Goal: Submit feedback/report problem

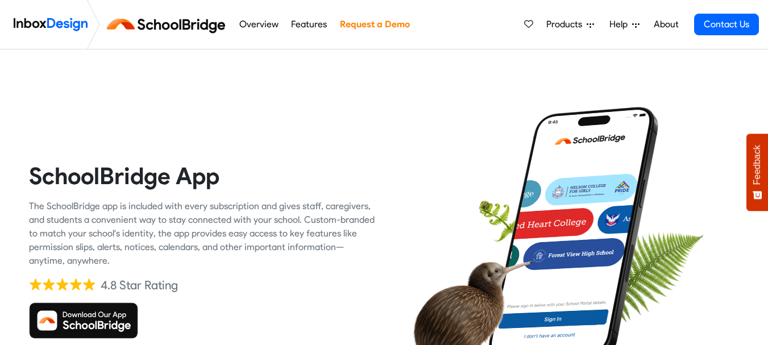
scroll to position [136, 0]
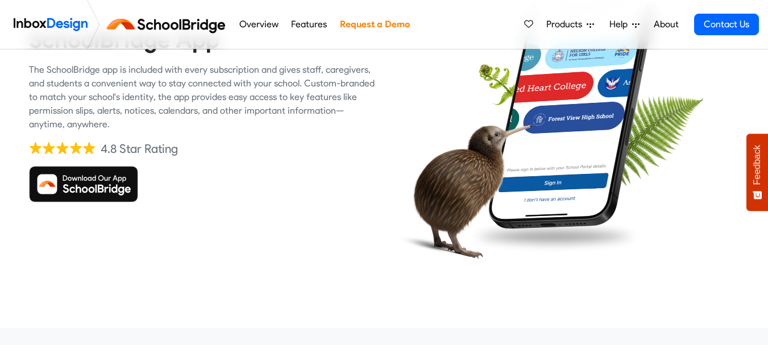
click at [762, 172] on span "Feedback" at bounding box center [757, 165] width 10 height 40
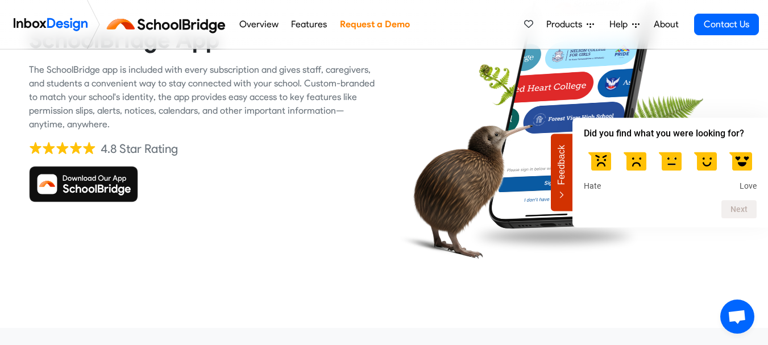
click at [644, 166] on label at bounding box center [635, 161] width 32 height 32
click at [635, 145] on input "2" at bounding box center [635, 145] width 0 height 0
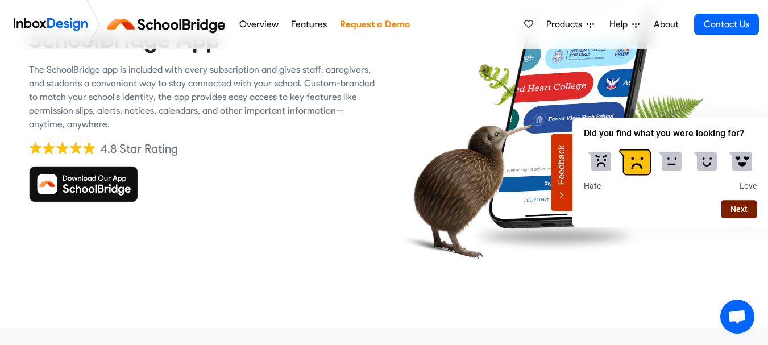
click at [747, 210] on button "Next" at bounding box center [738, 209] width 35 height 18
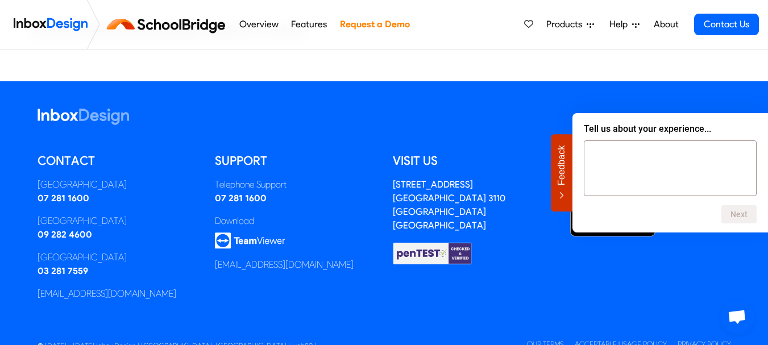
scroll to position [2871, 0]
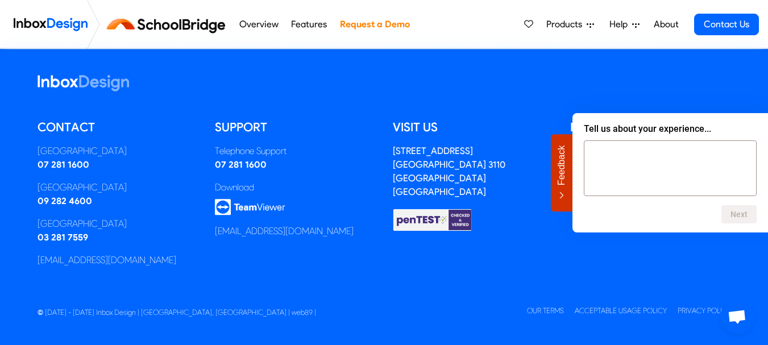
click at [251, 256] on div "Support Telephone Support 07 281 1600 Download support@inboxdesign.co.nz" at bounding box center [295, 198] width 178 height 158
click at [248, 252] on div "Support Telephone Support 07 281 1600 Download support@inboxdesign.co.nz" at bounding box center [295, 198] width 178 height 158
click at [256, 203] on img at bounding box center [250, 207] width 70 height 16
click at [240, 181] on div "Download" at bounding box center [295, 188] width 161 height 14
click at [227, 207] on img at bounding box center [250, 207] width 70 height 16
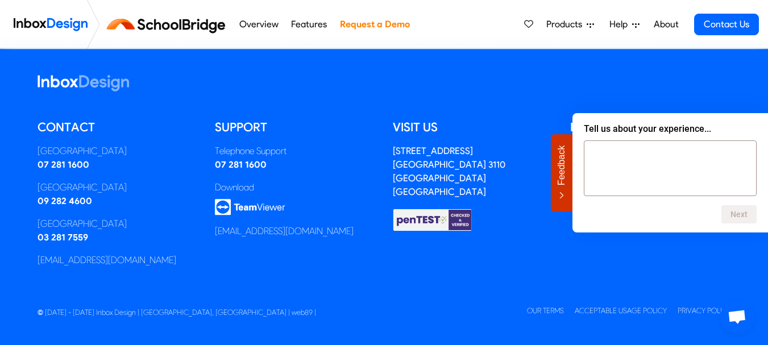
click at [86, 30] on img at bounding box center [51, 24] width 74 height 23
